Goal: Navigation & Orientation: Find specific page/section

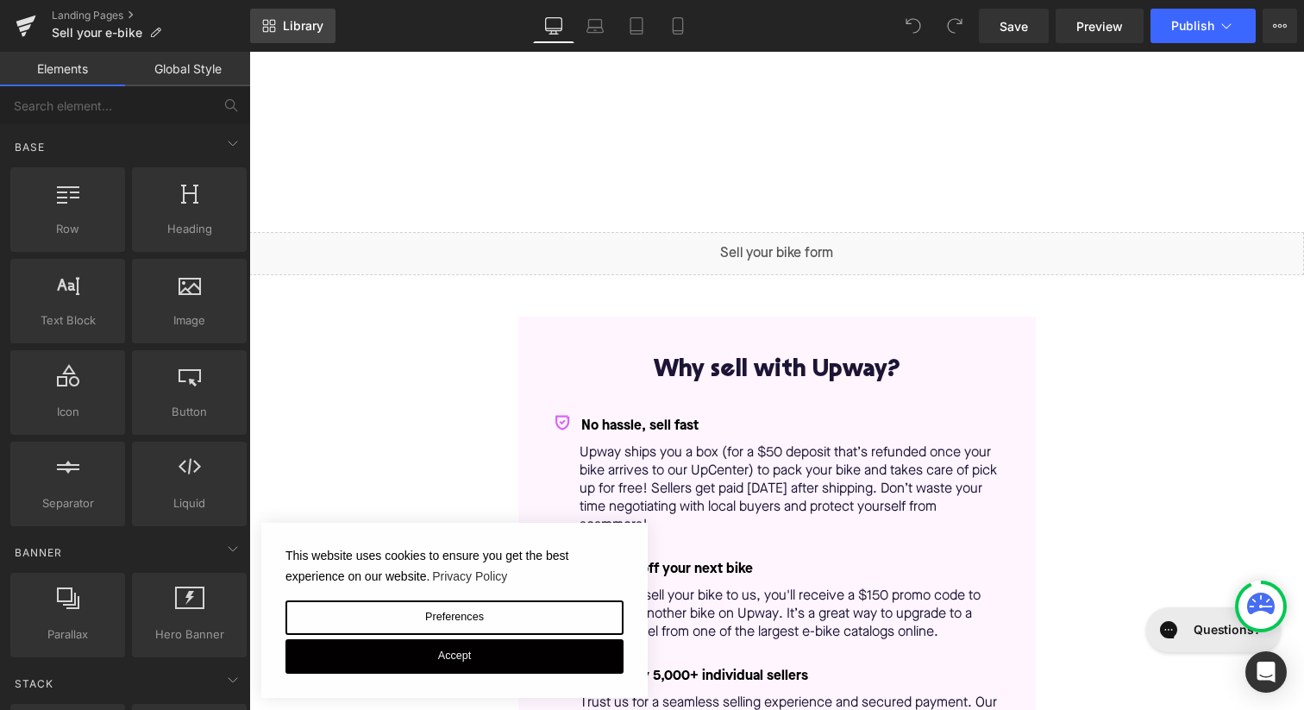
click at [307, 15] on link "Library" at bounding box center [292, 26] width 85 height 34
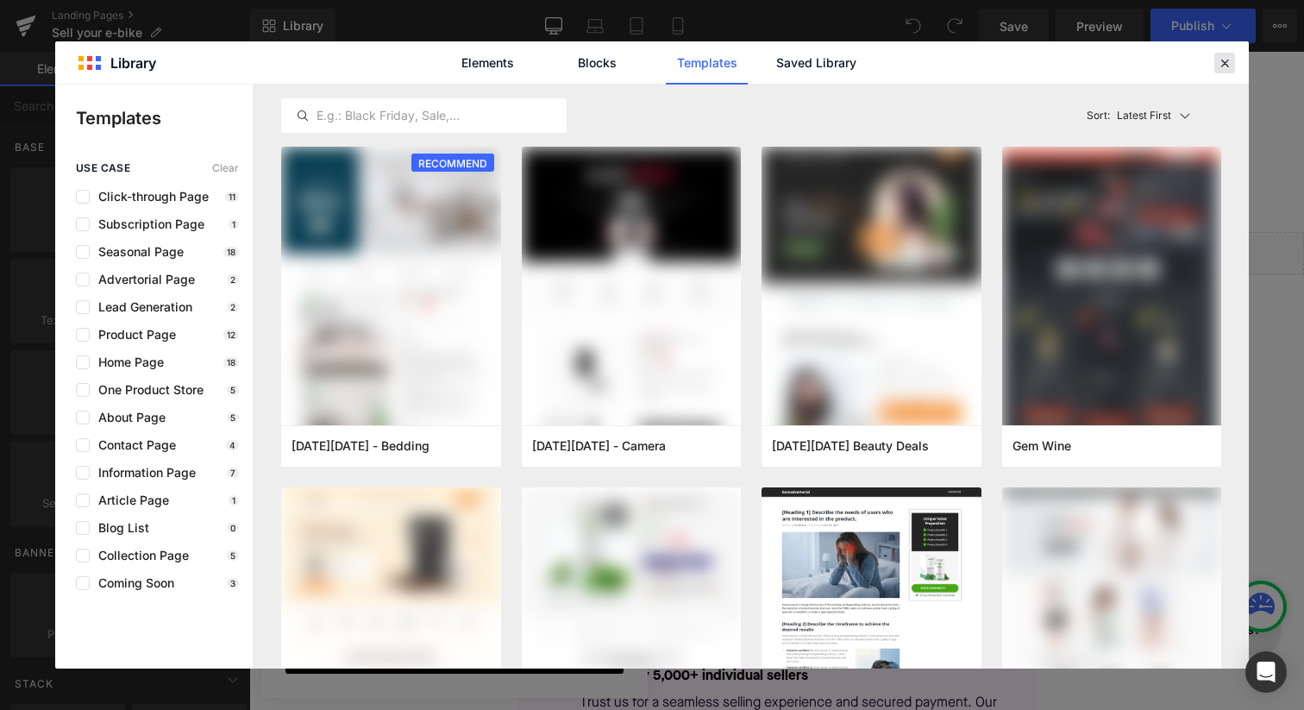
click at [1228, 53] on div at bounding box center [1224, 63] width 21 height 21
